Goal: Transaction & Acquisition: Download file/media

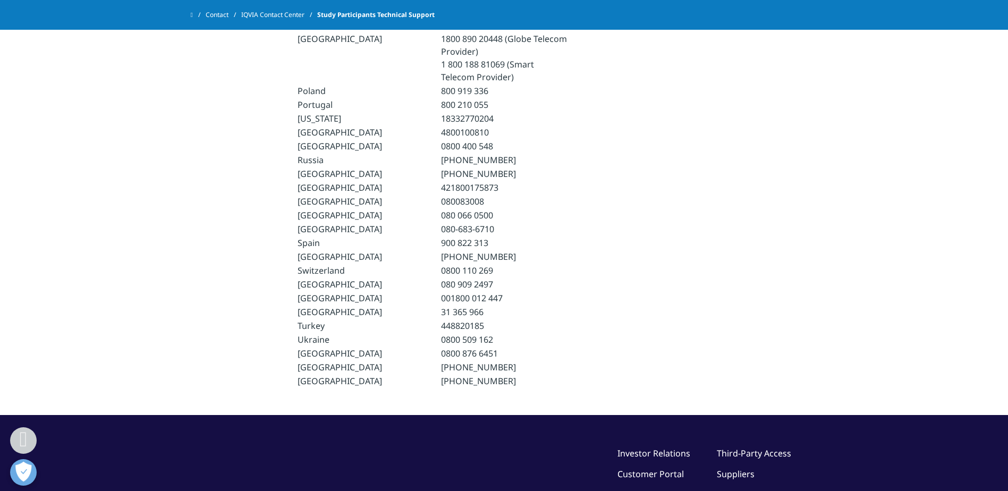
scroll to position [850, 0]
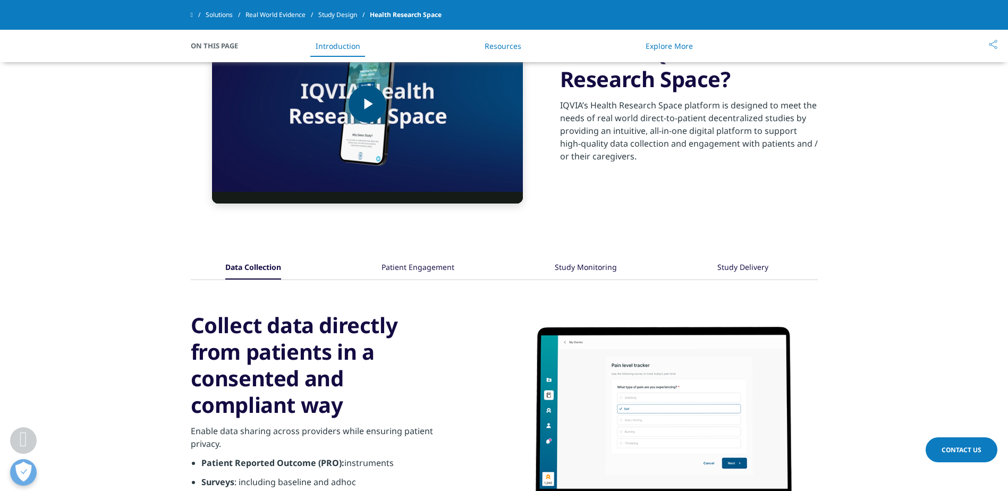
scroll to position [372, 0]
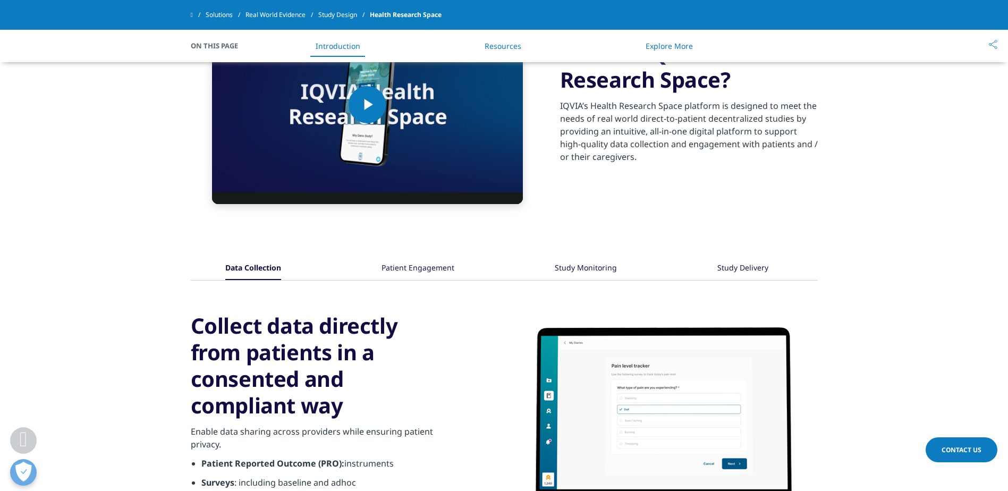
click at [423, 269] on div "Patient Engagement" at bounding box center [417, 268] width 73 height 23
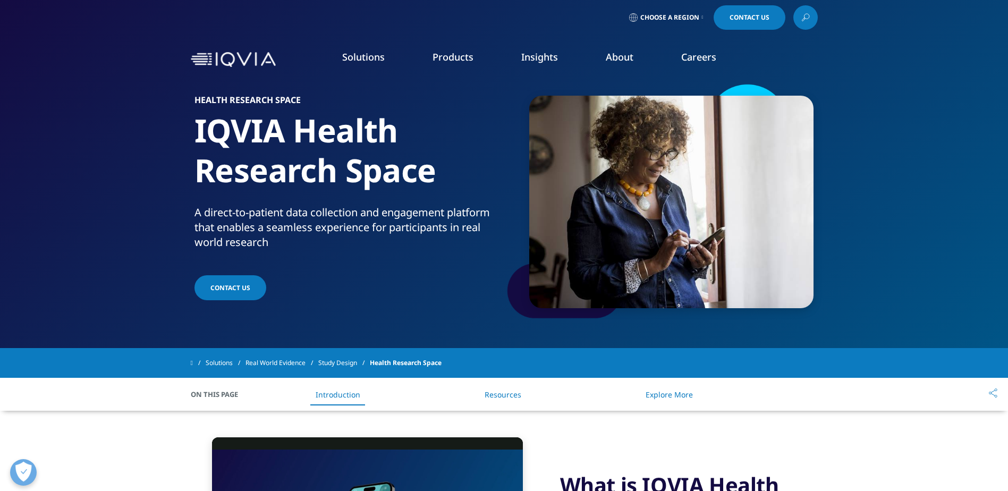
scroll to position [0, 0]
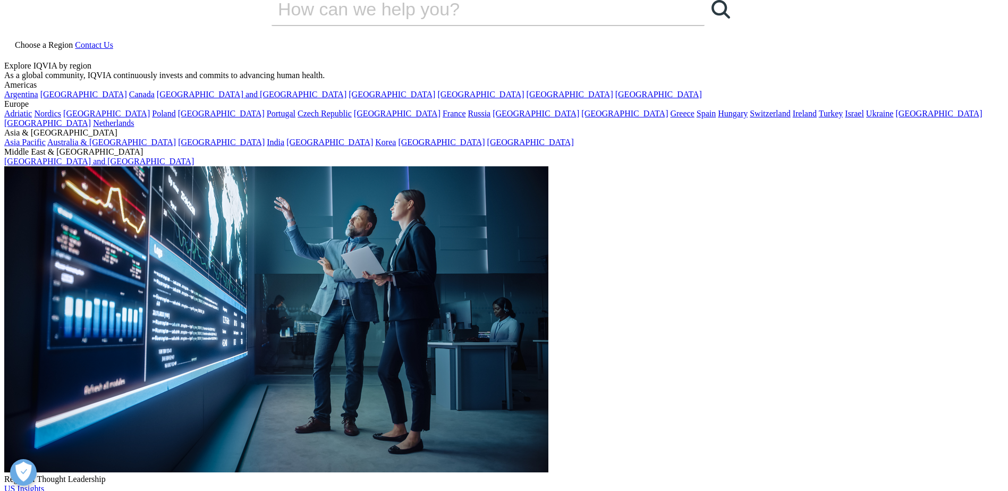
scroll to position [266, 0]
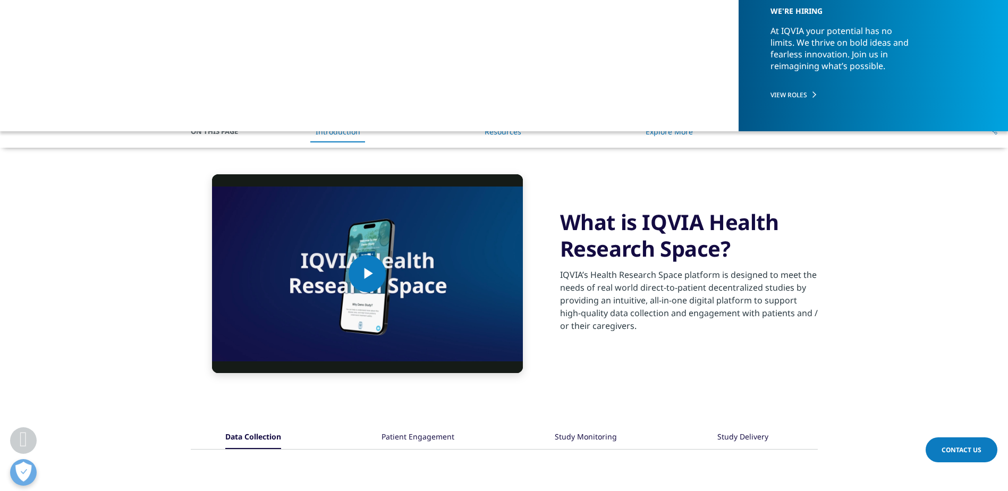
click at [498, 134] on link "Resources" at bounding box center [502, 131] width 37 height 10
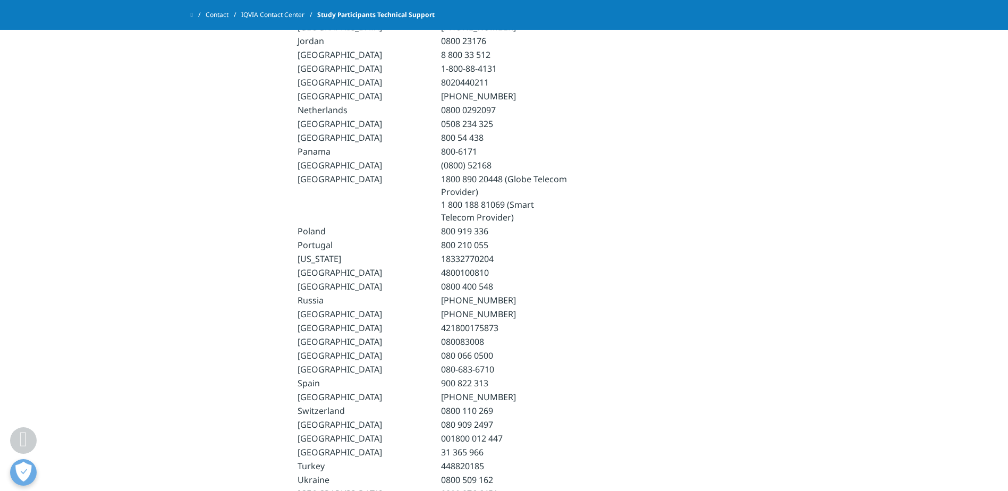
scroll to position [903, 0]
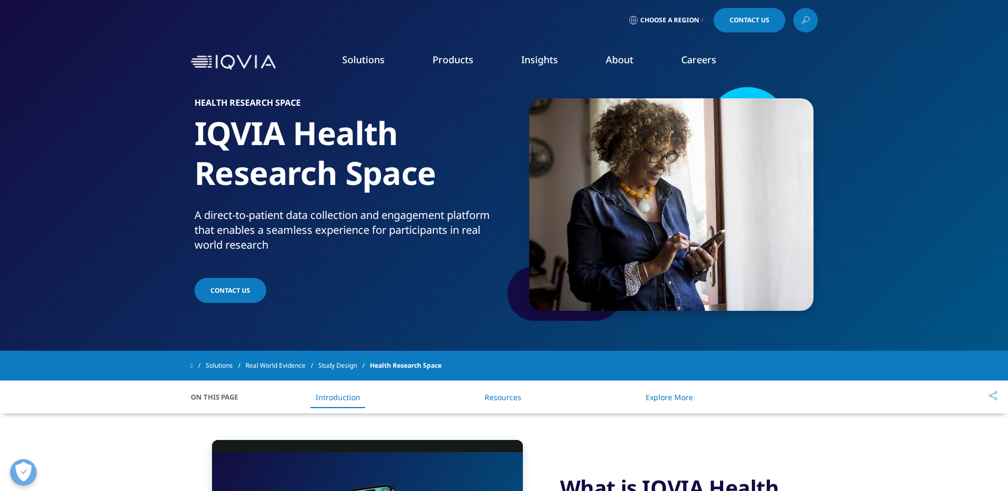
click at [803, 18] on icon at bounding box center [805, 20] width 8 height 14
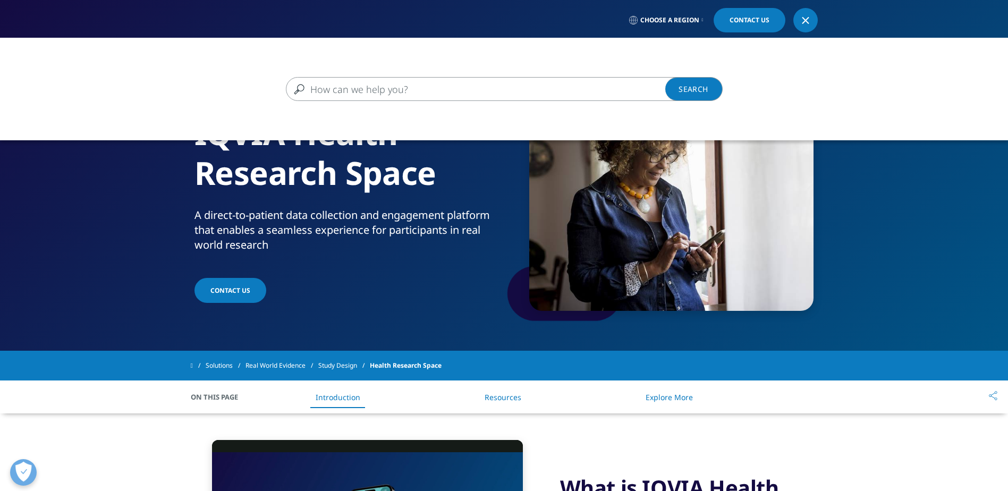
click at [331, 92] on input "Search" at bounding box center [489, 89] width 406 height 24
click at [345, 88] on input "Search" at bounding box center [489, 89] width 406 height 24
type input "FACT Sheet IQVIA Health Research Space 2025"
click at [682, 89] on link "Search Loading" at bounding box center [693, 89] width 57 height 24
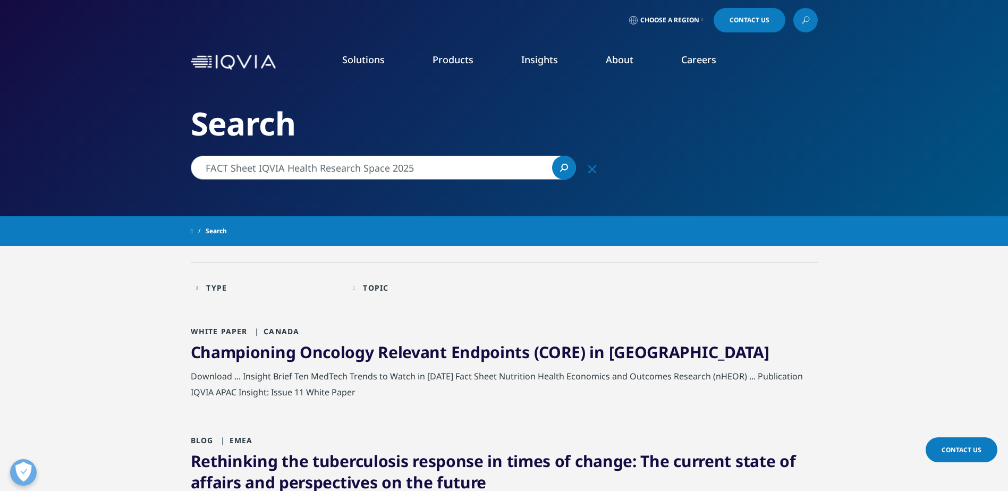
click at [437, 171] on input "FACT Sheet IQVIA Health Research Space 2025" at bounding box center [383, 168] width 385 height 24
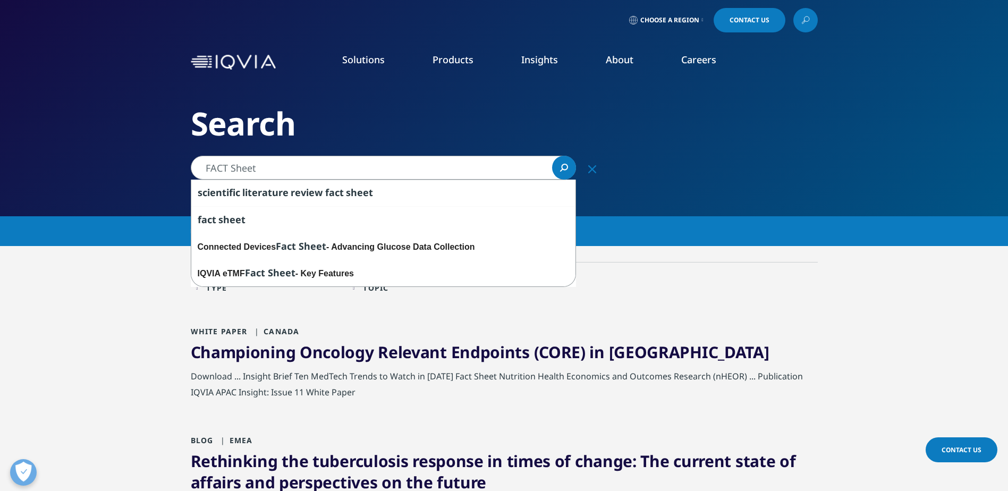
click at [569, 165] on link "Search Loading" at bounding box center [564, 168] width 24 height 24
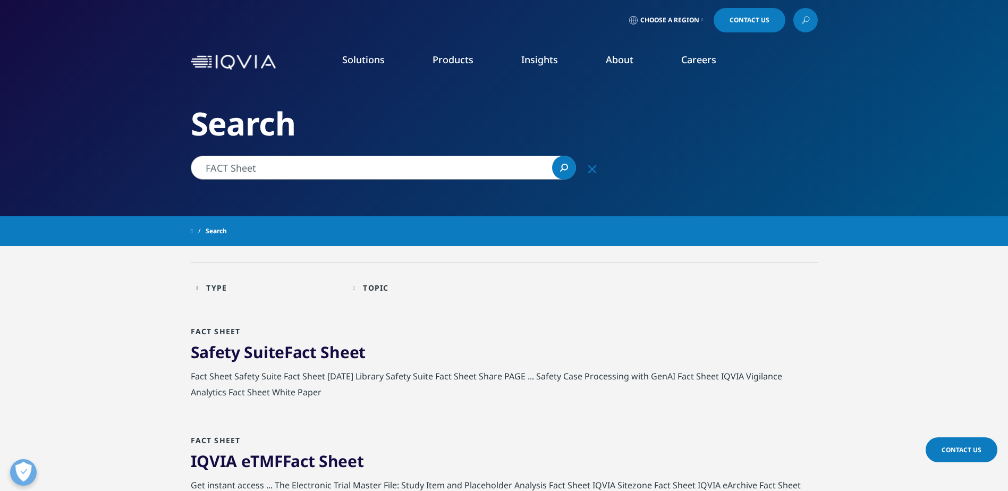
click at [408, 167] on input "FACT Sheet" at bounding box center [383, 168] width 385 height 24
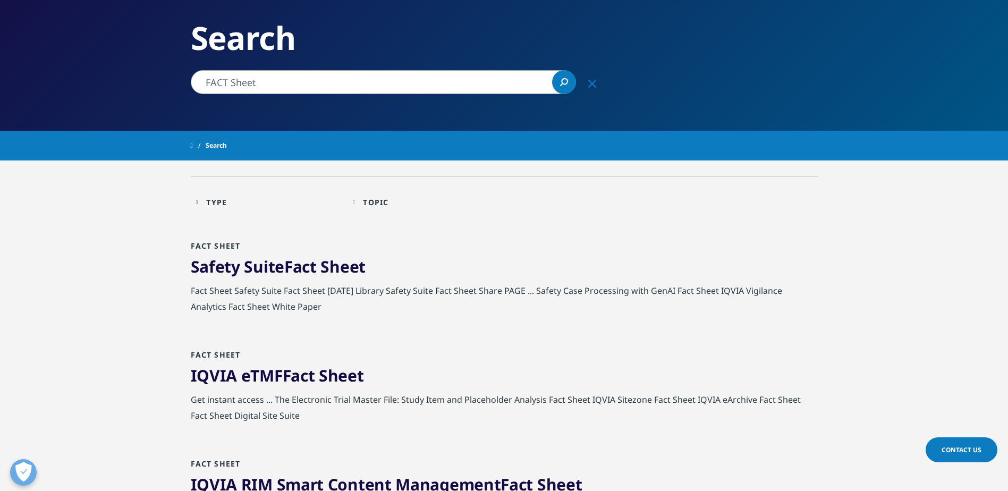
scroll to position [159, 0]
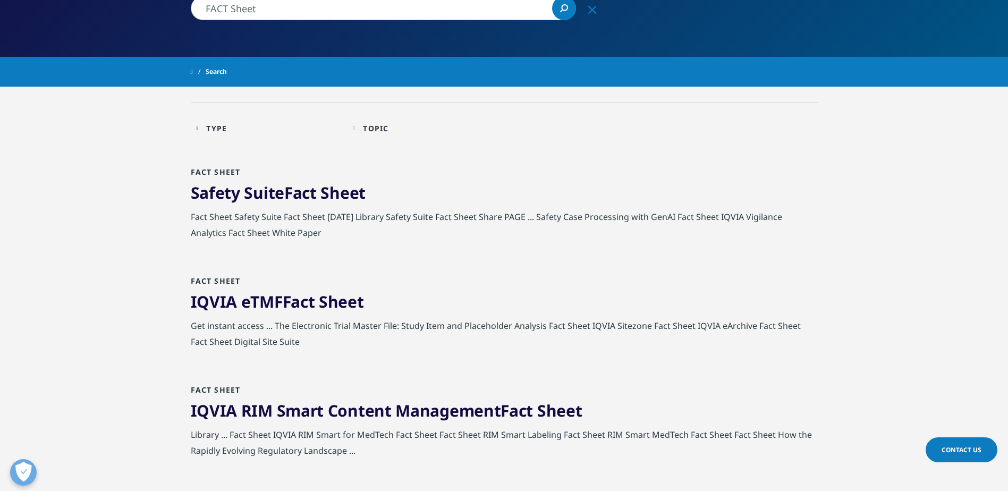
click at [358, 132] on div "Topic Loading Clear Or/And Operator" at bounding box center [426, 128] width 146 height 25
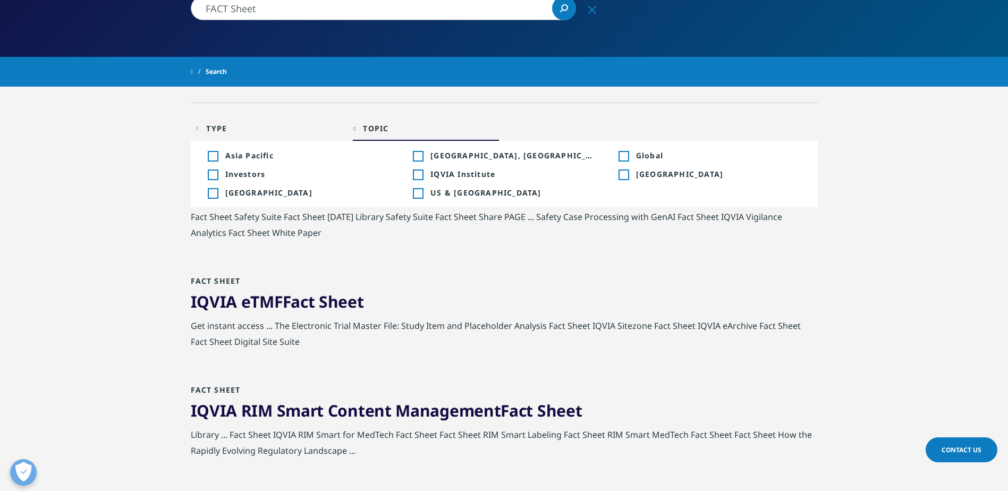
click at [358, 132] on div "Topic Loading Clear Or/And Operator" at bounding box center [426, 128] width 146 height 25
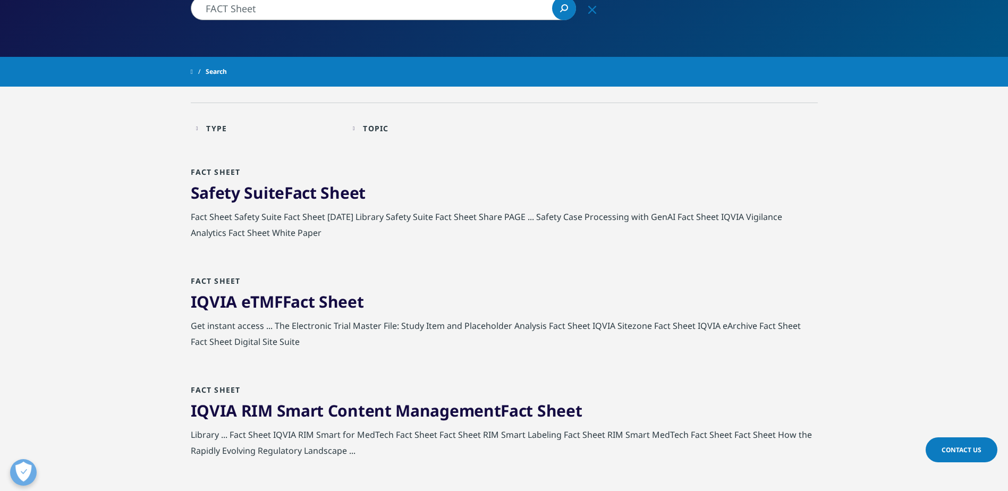
click at [201, 126] on div "Type Loading Clear Or/And Operator" at bounding box center [269, 128] width 146 height 25
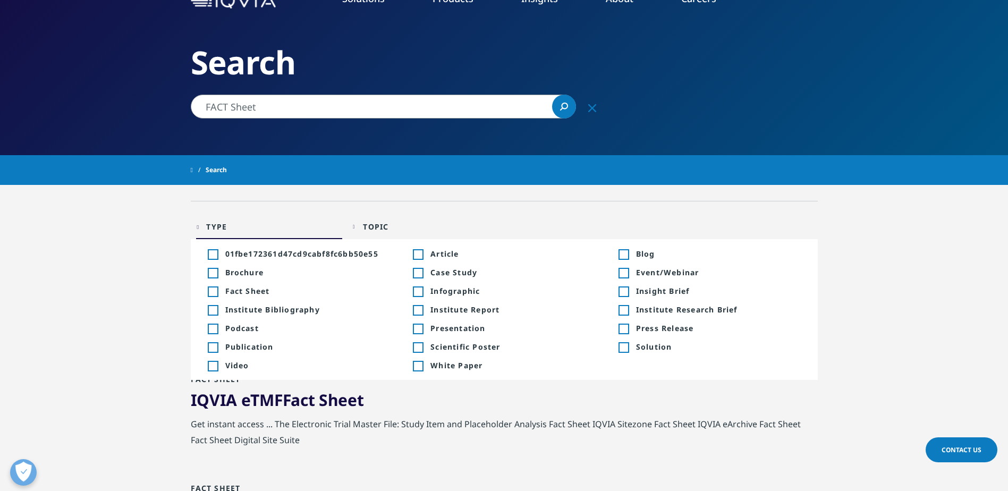
scroll to position [0, 0]
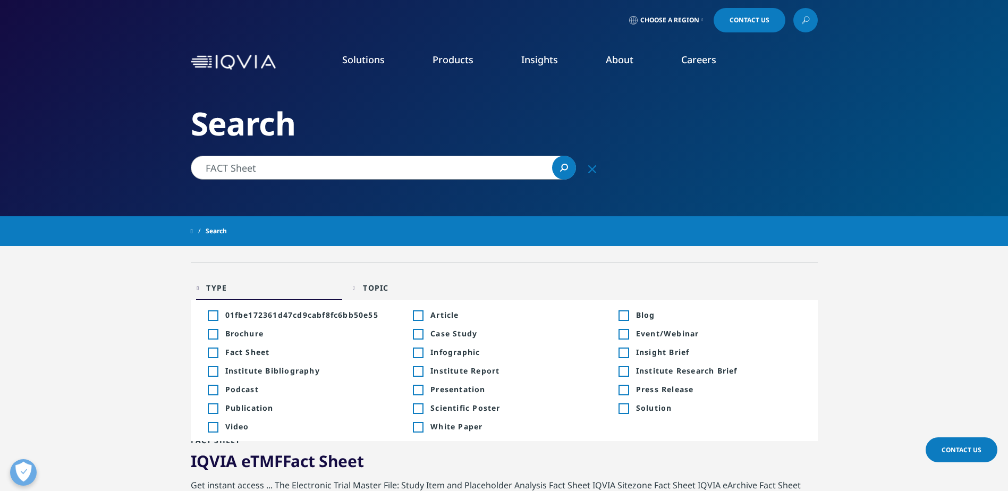
click at [267, 169] on input "FACT Sheet" at bounding box center [383, 168] width 385 height 24
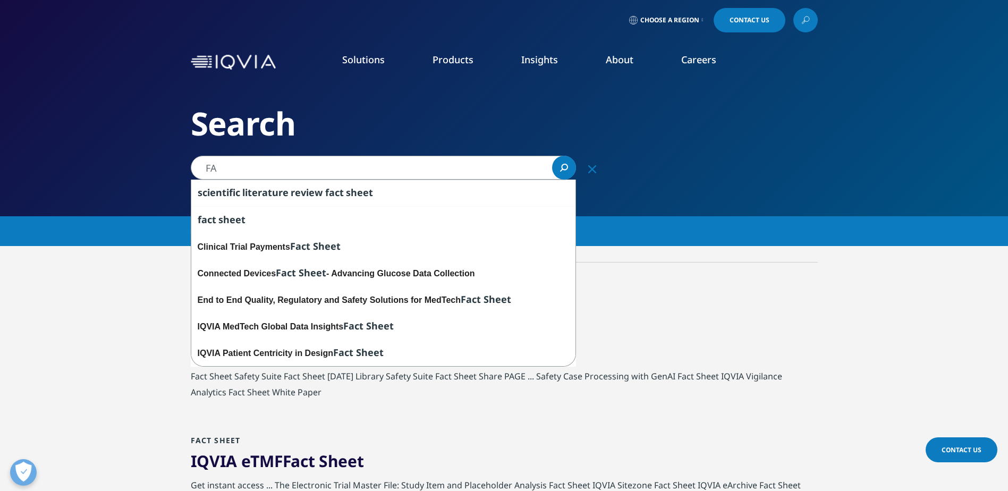
type input "F"
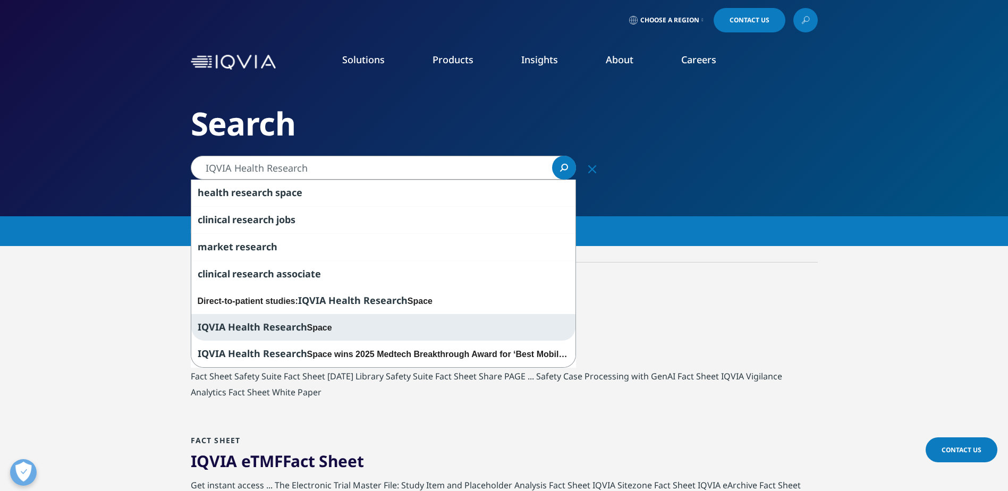
click at [275, 322] on span "IQVIA Health Research" at bounding box center [252, 326] width 109 height 13
type input "IQVIA Health Research Space"
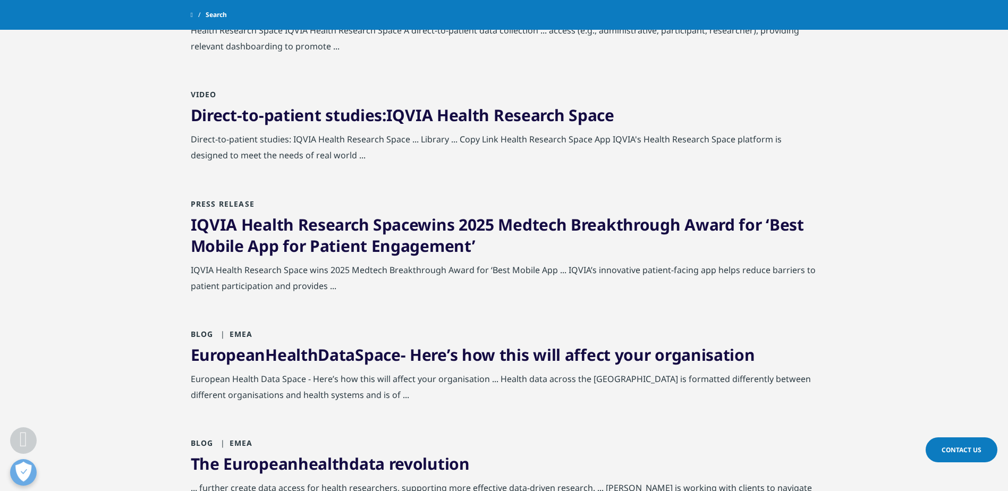
scroll to position [159, 0]
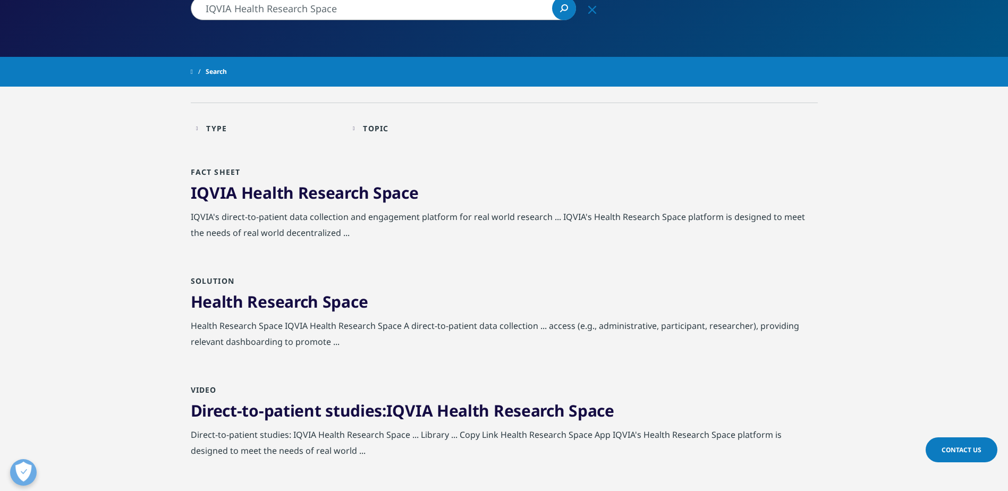
click at [276, 197] on span "Health" at bounding box center [267, 193] width 53 height 22
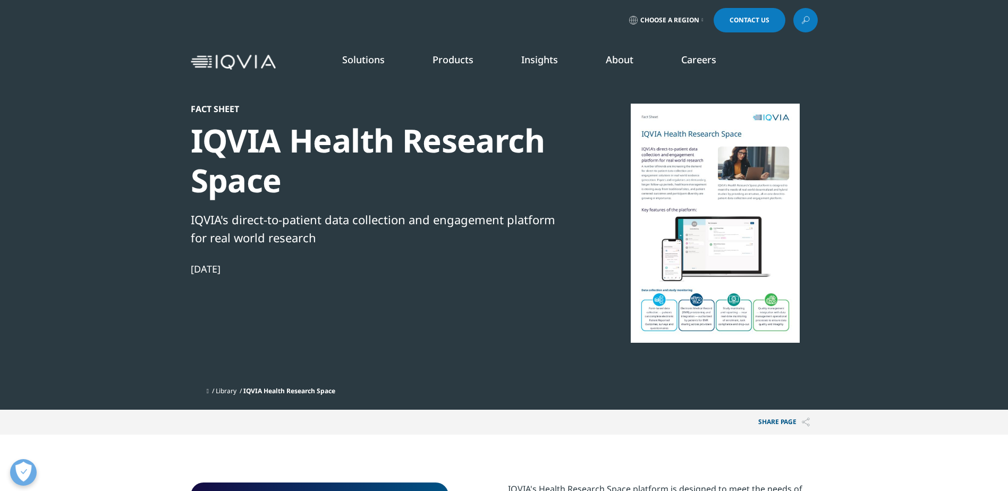
click at [683, 211] on div at bounding box center [714, 223] width 205 height 239
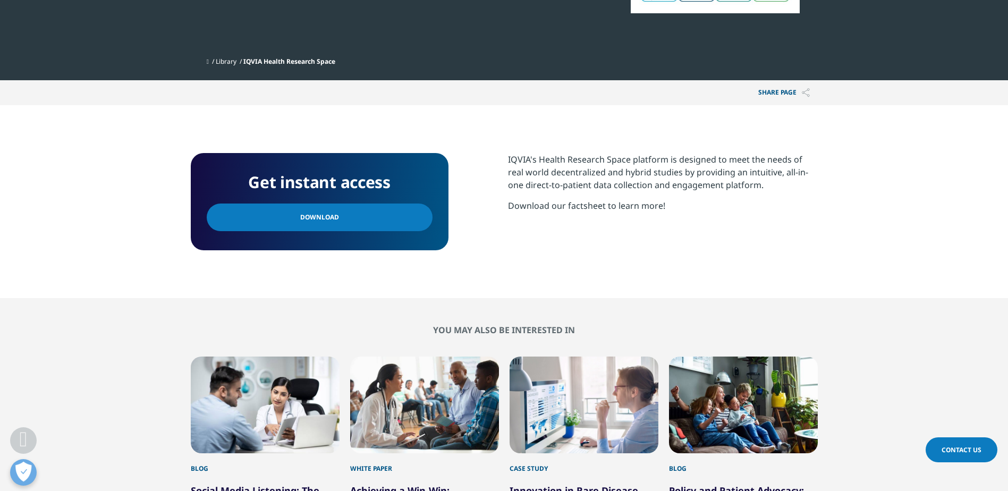
scroll to position [319, 0]
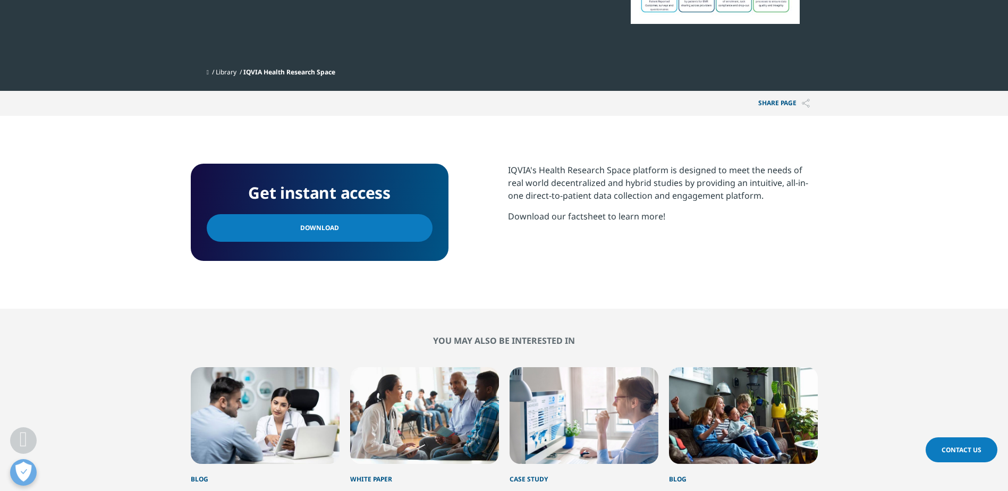
click at [337, 226] on link "Download" at bounding box center [320, 228] width 226 height 28
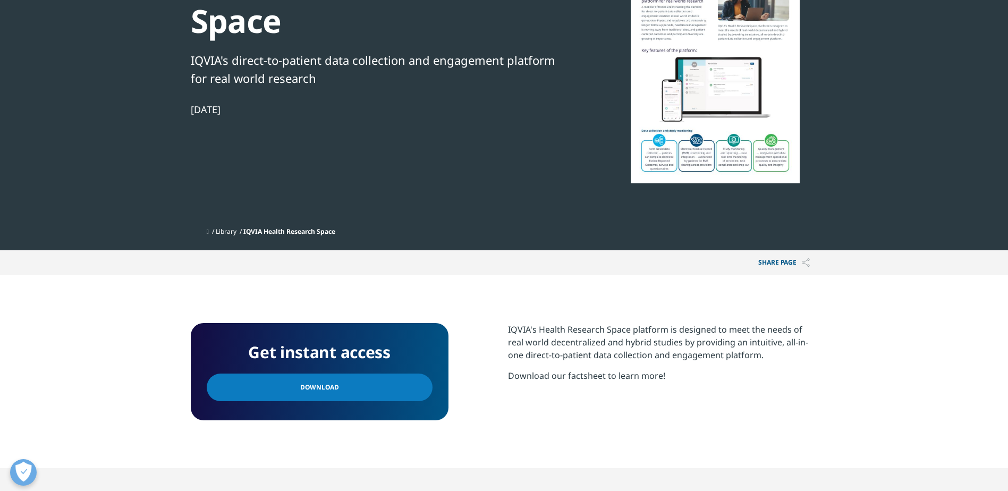
scroll to position [0, 0]
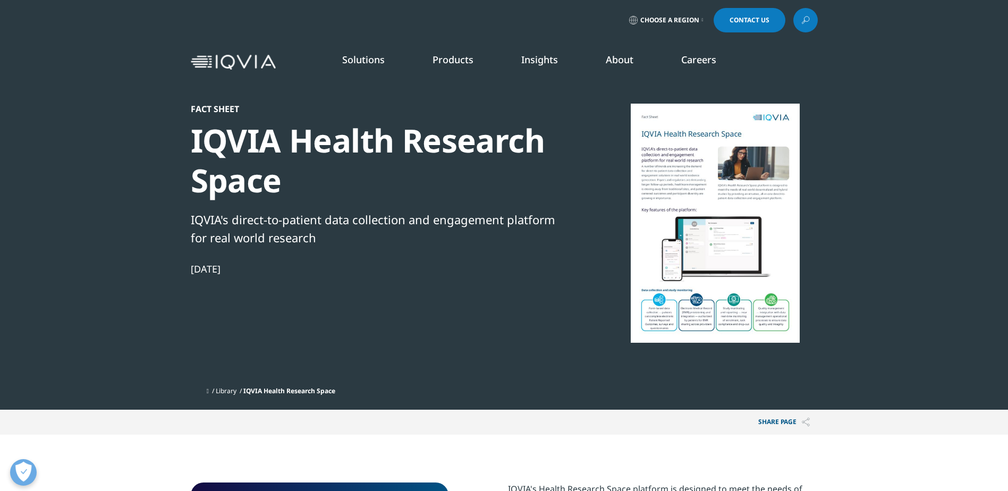
click at [149, 216] on section "Fact Sheet IQVIA Health Research Space IQVIA's direct-to-patient data collectio…" at bounding box center [504, 205] width 1008 height 410
